Goal: Information Seeking & Learning: Learn about a topic

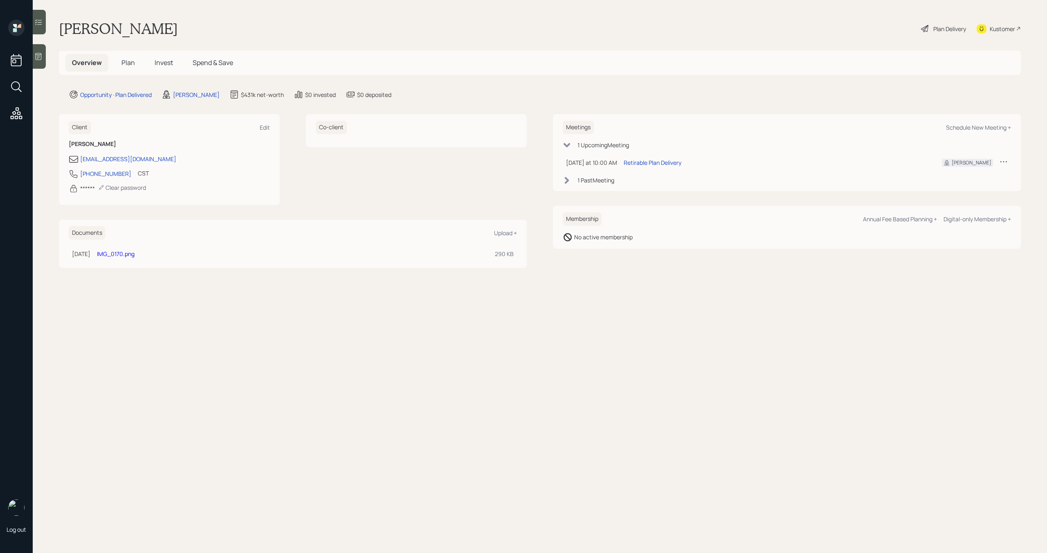
click at [163, 62] on span "Invest" at bounding box center [164, 62] width 18 height 9
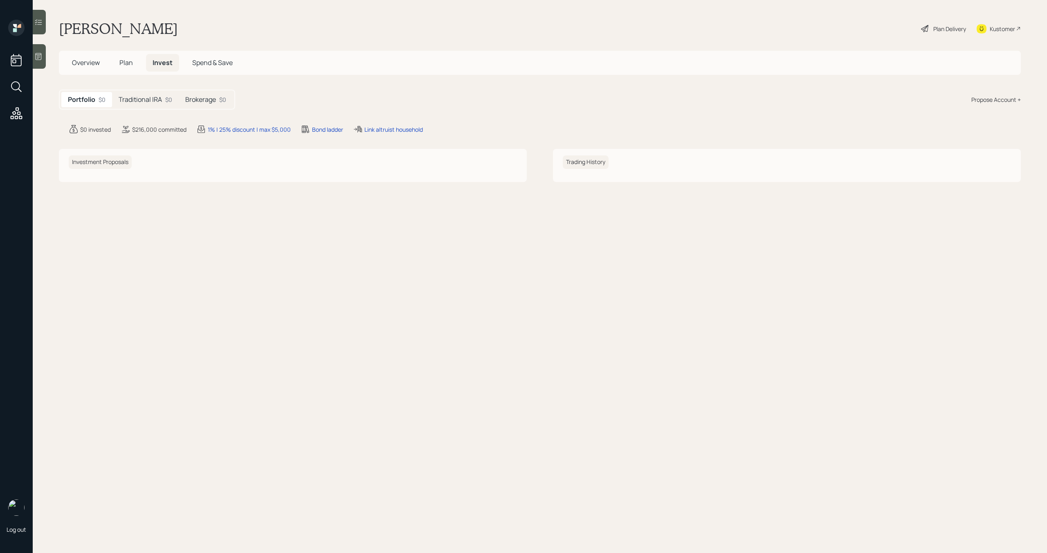
click at [148, 102] on h5 "Traditional IRA" at bounding box center [140, 100] width 43 height 8
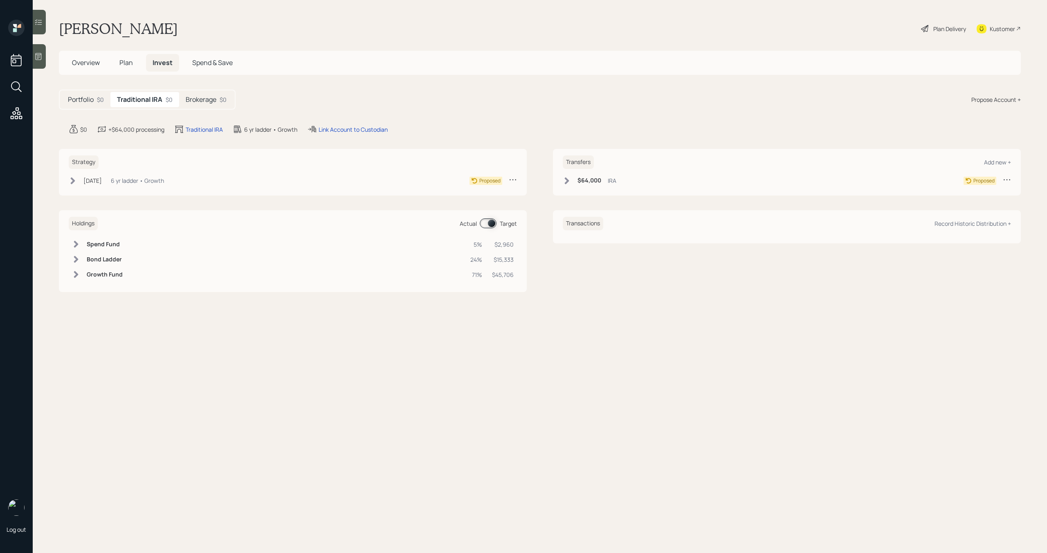
click at [213, 102] on h5 "Brokerage" at bounding box center [201, 100] width 31 height 8
